Goal: Find specific page/section: Find specific page/section

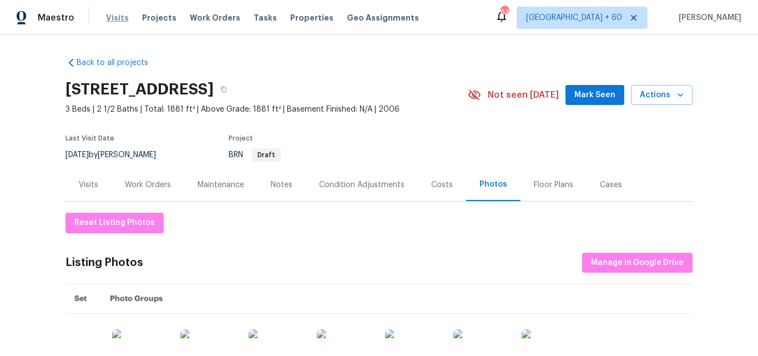
click at [111, 20] on span "Visits" at bounding box center [117, 17] width 23 height 11
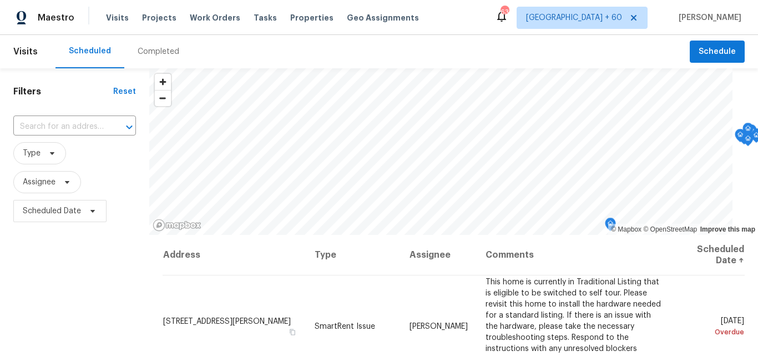
click at [153, 52] on div "Completed" at bounding box center [159, 51] width 42 height 11
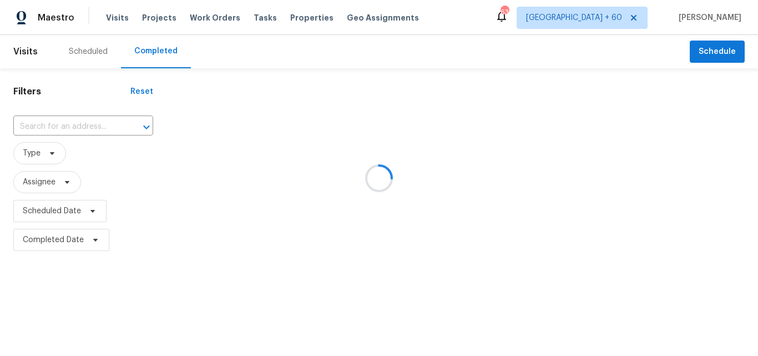
click at [72, 127] on div at bounding box center [379, 178] width 758 height 356
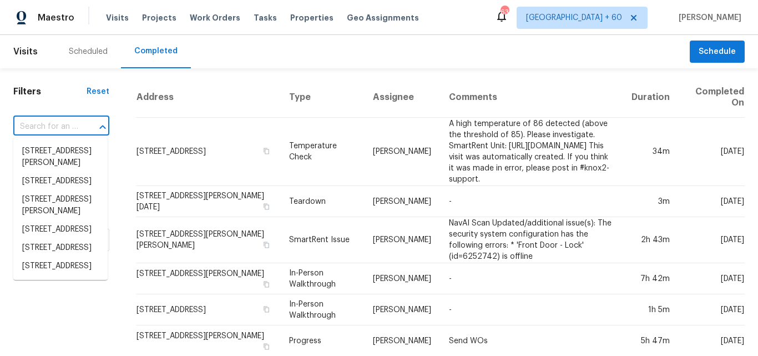
click at [67, 125] on input "text" at bounding box center [45, 126] width 65 height 17
paste input "[STREET_ADDRESS][PERSON_NAME]"
type input "[STREET_ADDRESS][PERSON_NAME]"
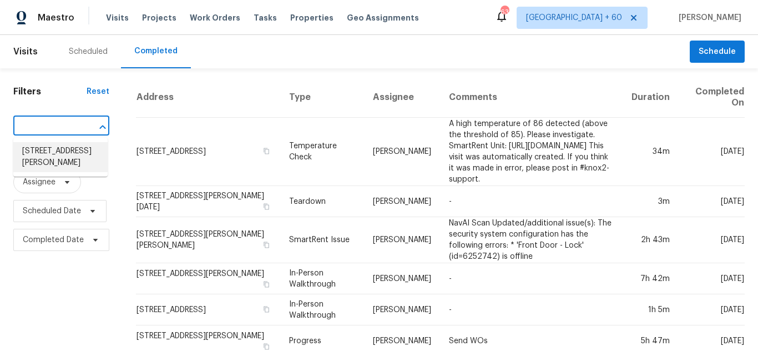
click at [47, 157] on li "[STREET_ADDRESS][PERSON_NAME]" at bounding box center [60, 157] width 94 height 30
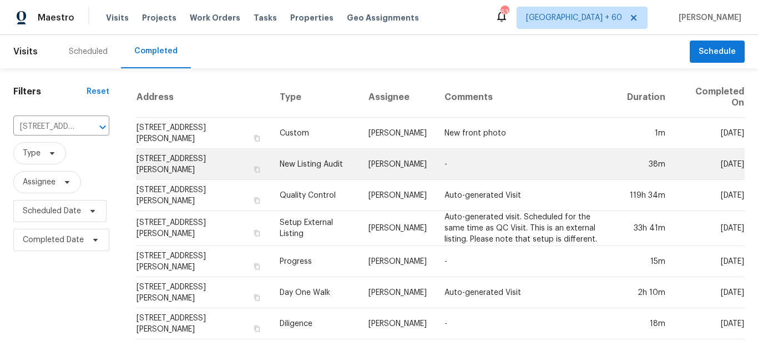
scroll to position [1, 0]
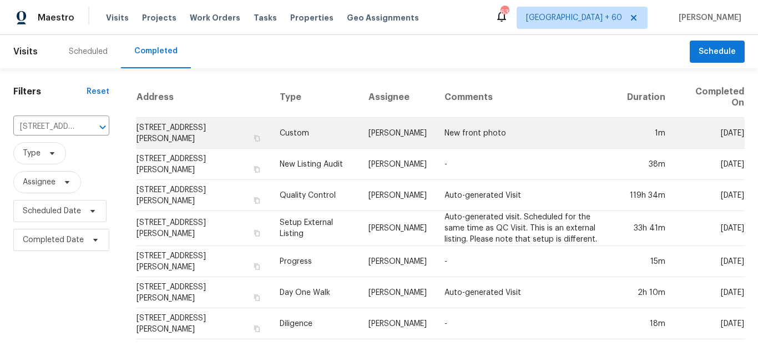
click at [299, 132] on td "Custom" at bounding box center [315, 133] width 89 height 31
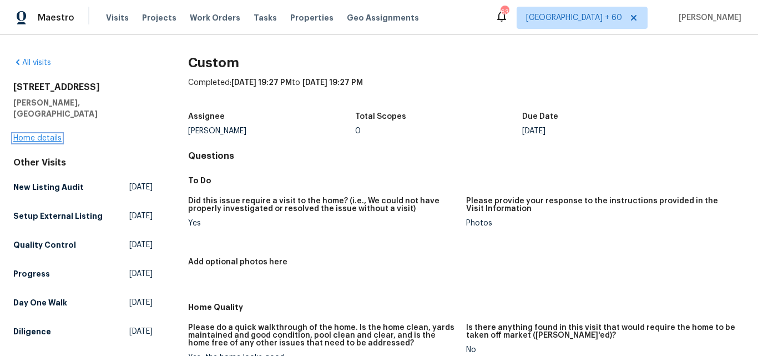
click at [55, 134] on link "Home details" at bounding box center [37, 138] width 48 height 8
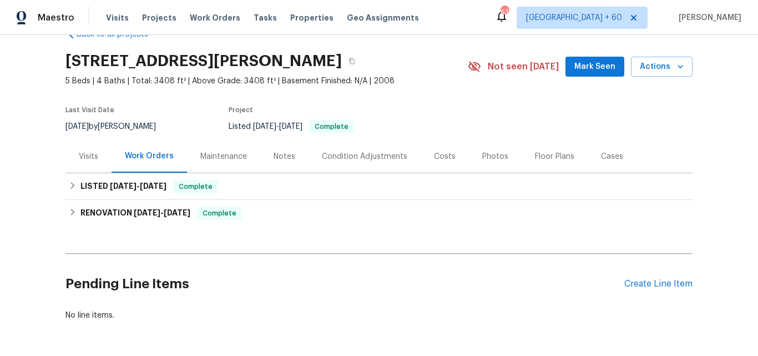
scroll to position [77, 0]
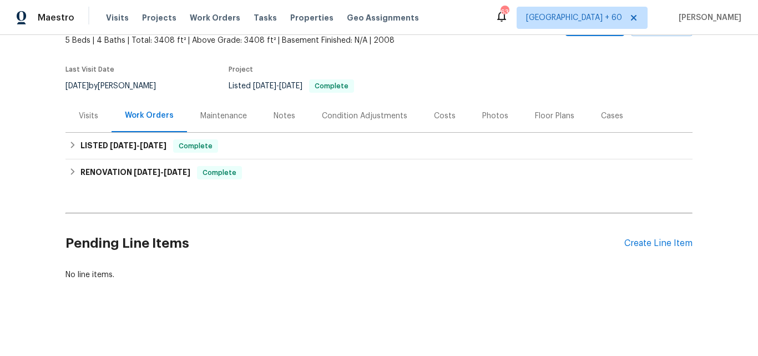
click at [491, 110] on div "Photos" at bounding box center [495, 115] width 26 height 11
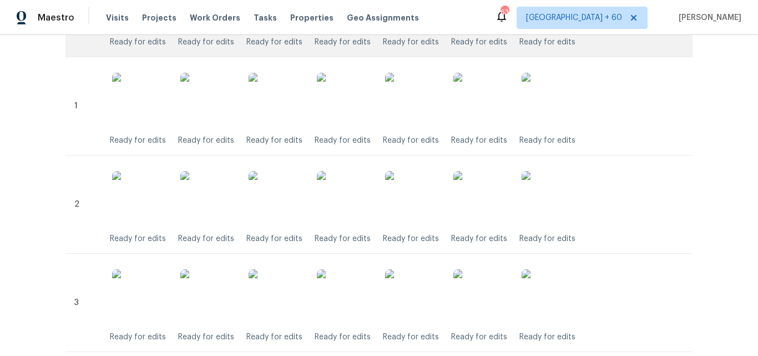
scroll to position [185, 0]
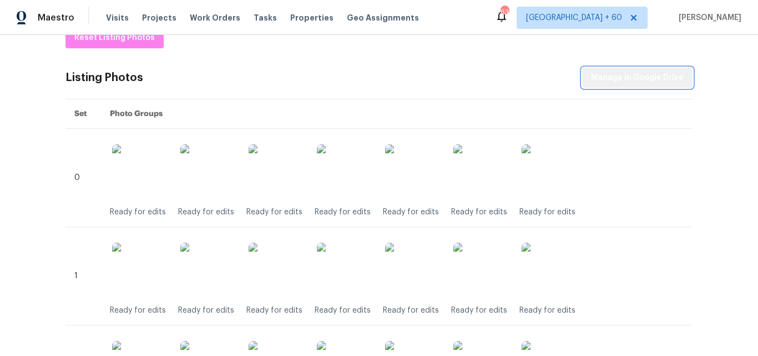
click at [638, 80] on span "Manage in Google Drive" at bounding box center [637, 78] width 93 height 14
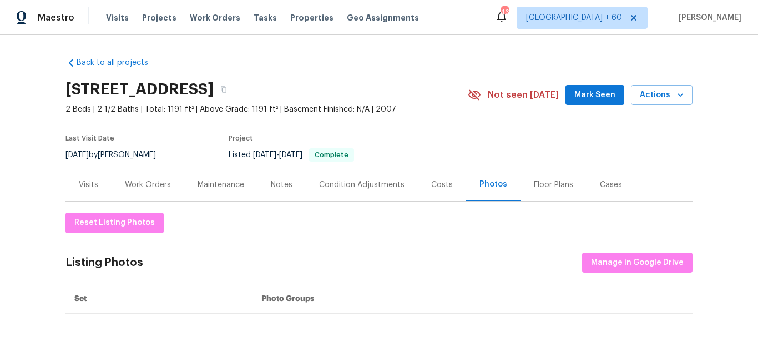
scroll to position [150, 0]
